Goal: Communication & Community: Share content

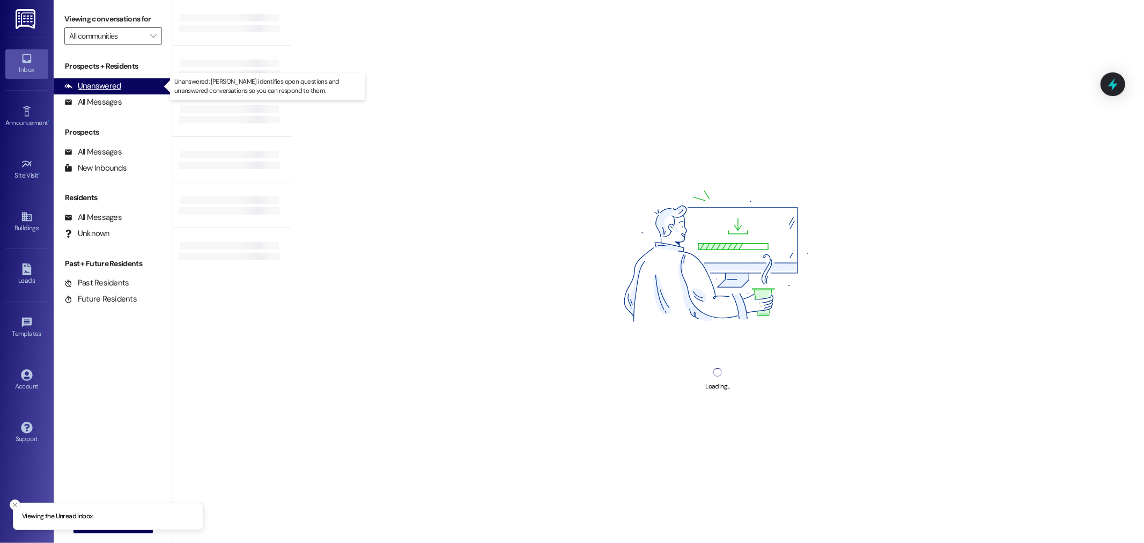
click at [105, 83] on div "Unanswered" at bounding box center [92, 85] width 57 height 11
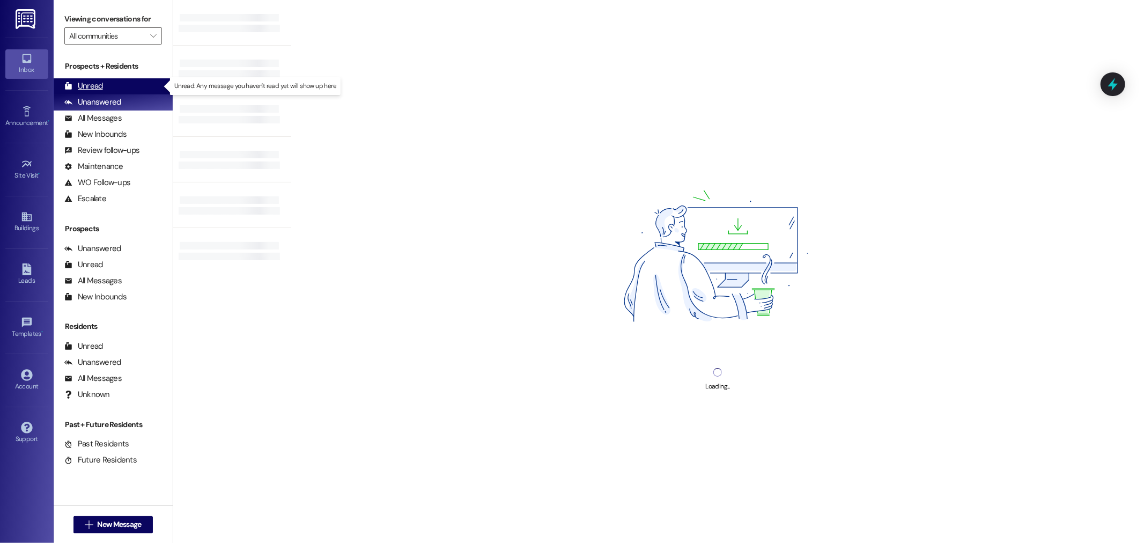
click at [108, 88] on div "Unread (0)" at bounding box center [113, 86] width 119 height 16
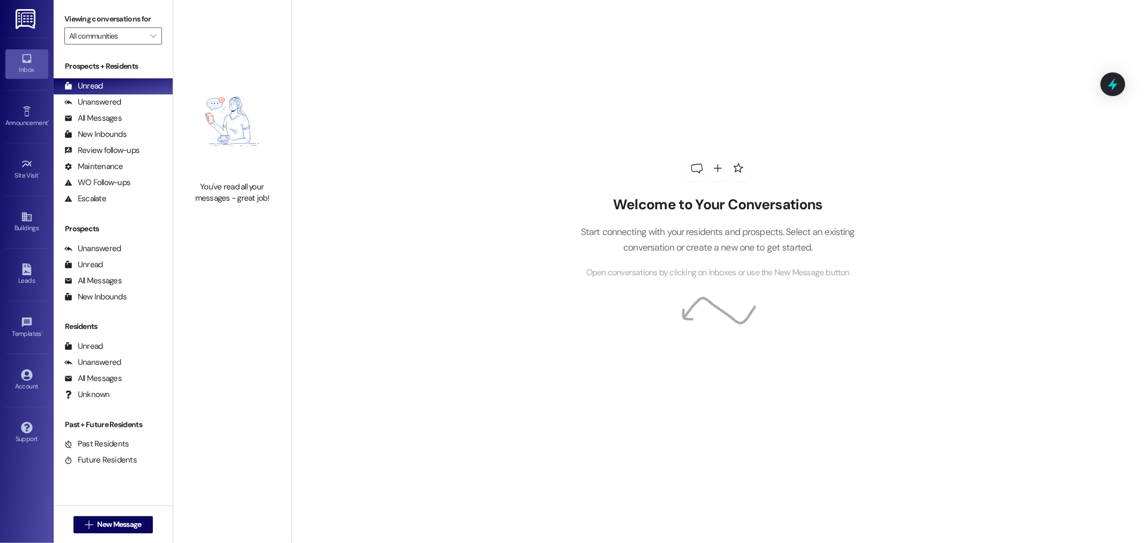
click at [19, 16] on img at bounding box center [27, 19] width 22 height 20
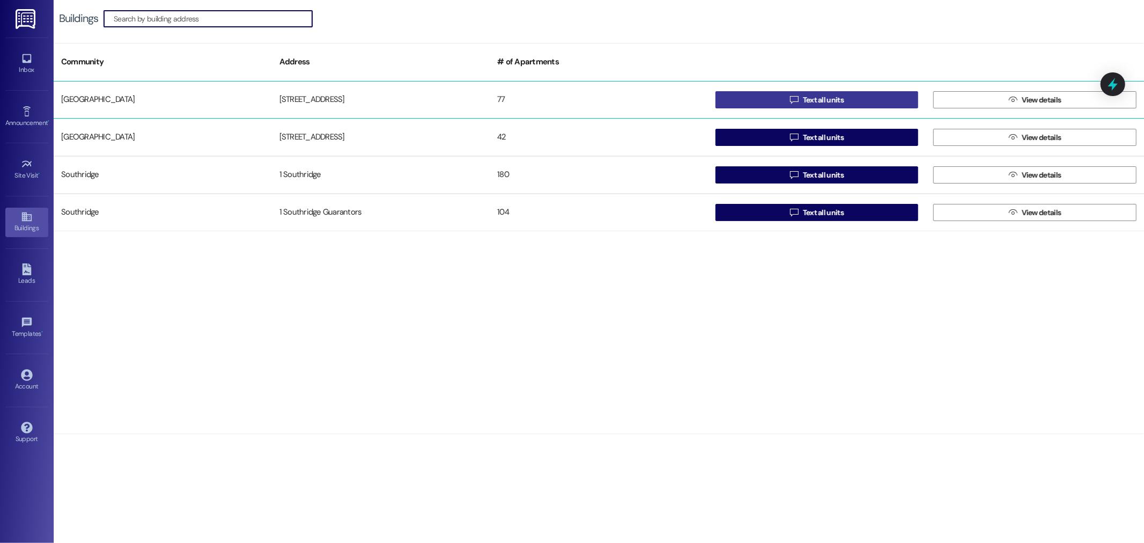
click at [823, 94] on span "Text all units" at bounding box center [823, 99] width 41 height 11
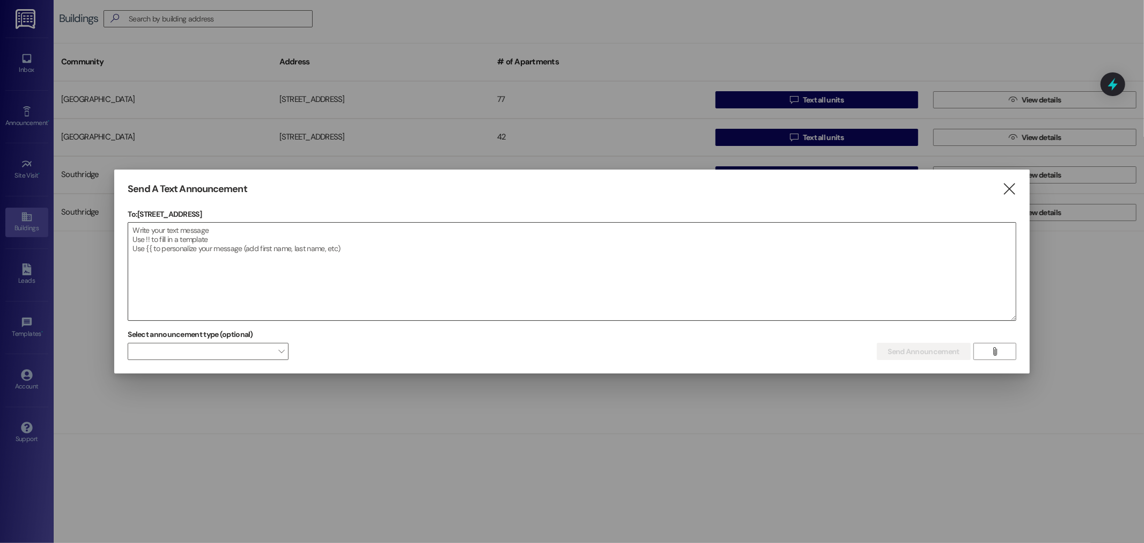
click at [371, 238] on textarea at bounding box center [571, 272] width 887 height 98
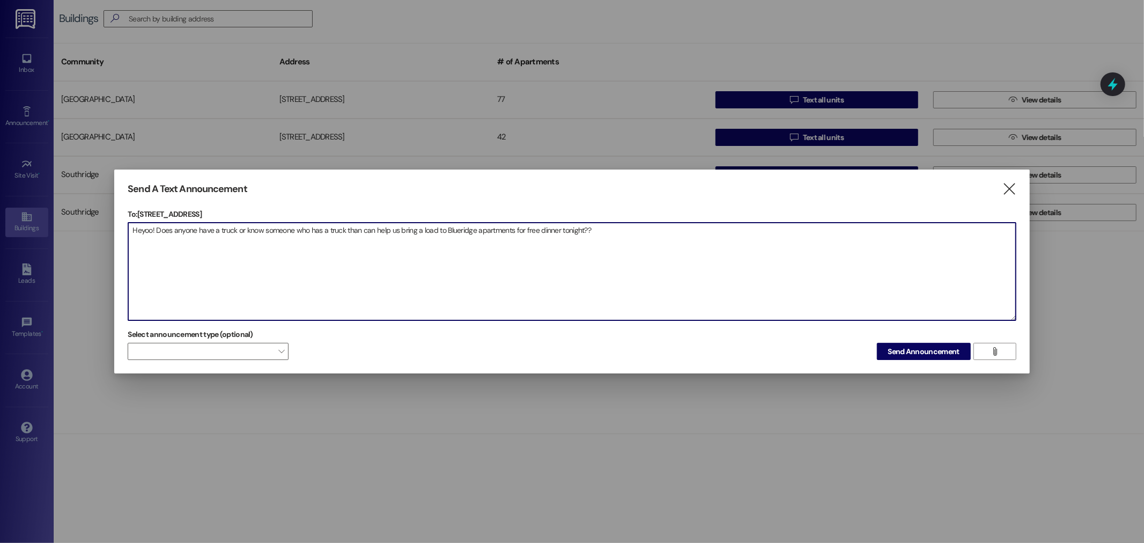
drag, startPoint x: 628, startPoint y: 232, endPoint x: 113, endPoint y: 222, distance: 515.1
click at [113, 222] on div "Send A Text Announcement  To: 1 Park Place  Drop image file here Heyoo! Does …" at bounding box center [572, 271] width 1144 height 543
type textarea "Heyoo! Does anyone have a truck or know someone who has a truck than can help u…"
click at [921, 354] on span "Send Announcement" at bounding box center [923, 351] width 71 height 11
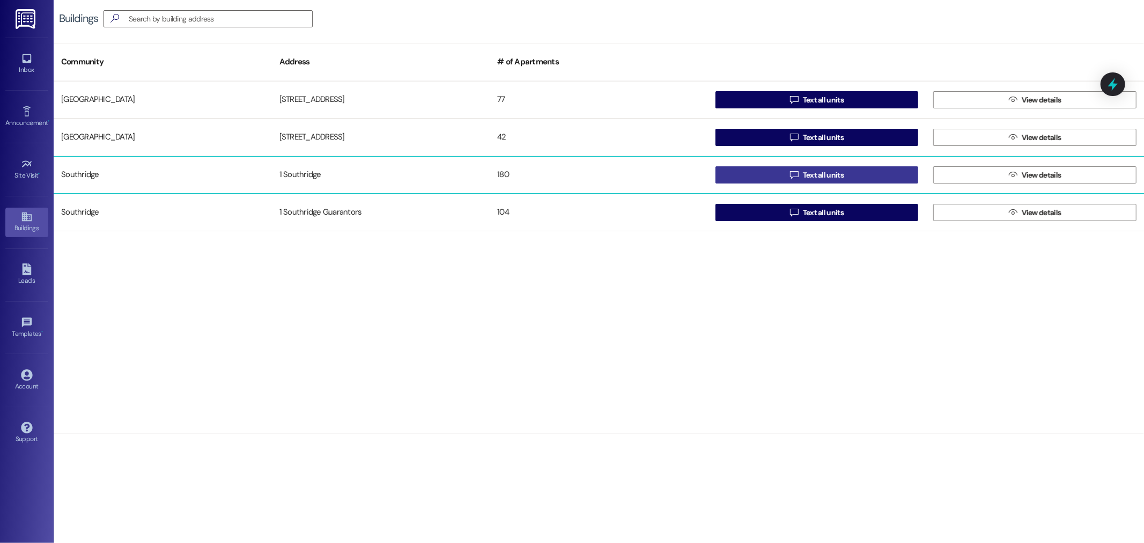
click at [764, 178] on button " Text all units" at bounding box center [817, 174] width 203 height 17
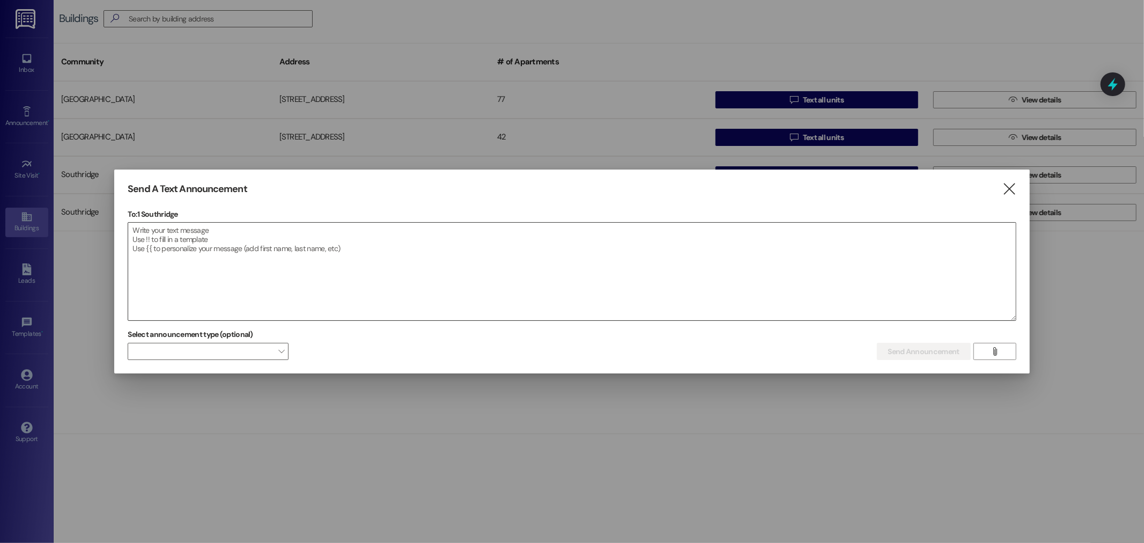
click at [678, 279] on textarea at bounding box center [571, 272] width 887 height 98
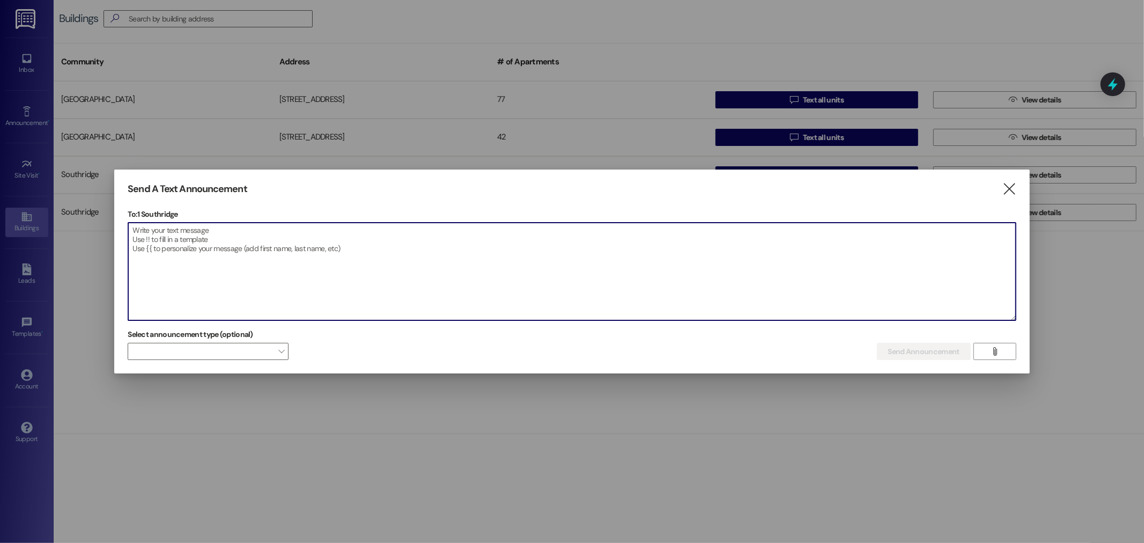
paste textarea "Heyoo! Does anyone have a truck or know someone who has a truck than can help u…"
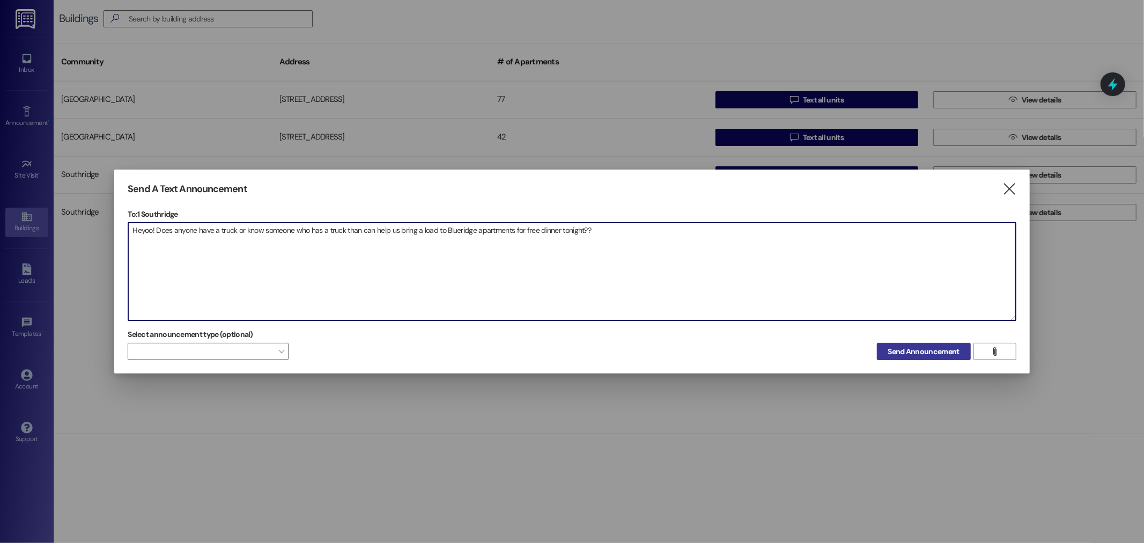
type textarea "Heyoo! Does anyone have a truck or know someone who has a truck than can help u…"
click at [895, 347] on span "Send Announcement" at bounding box center [923, 351] width 71 height 11
